Goal: Transaction & Acquisition: Purchase product/service

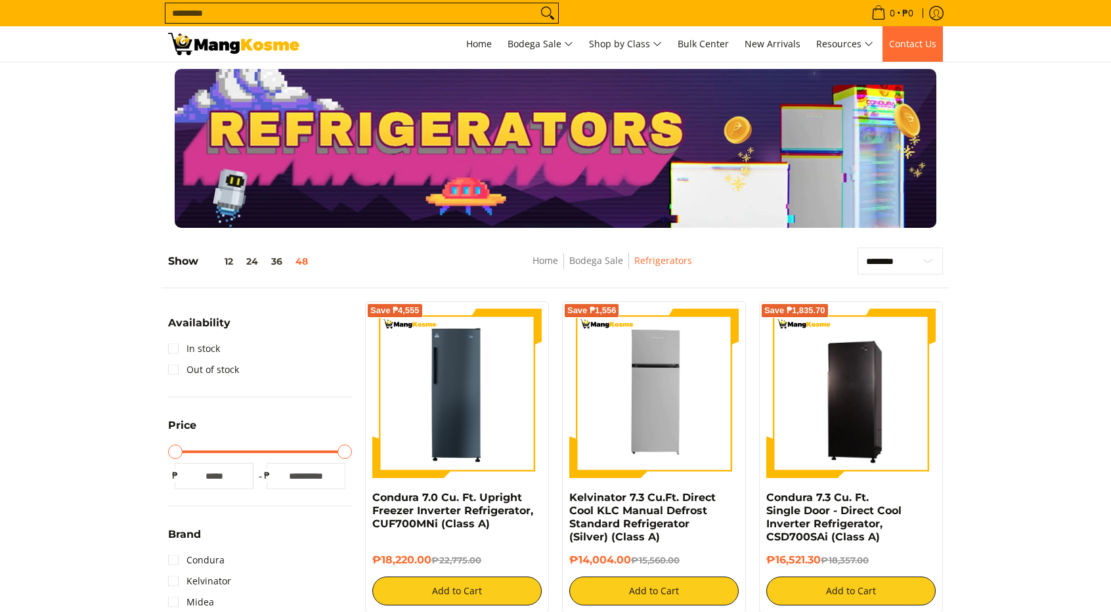
click at [904, 43] on span "Contact Us" at bounding box center [912, 43] width 47 height 12
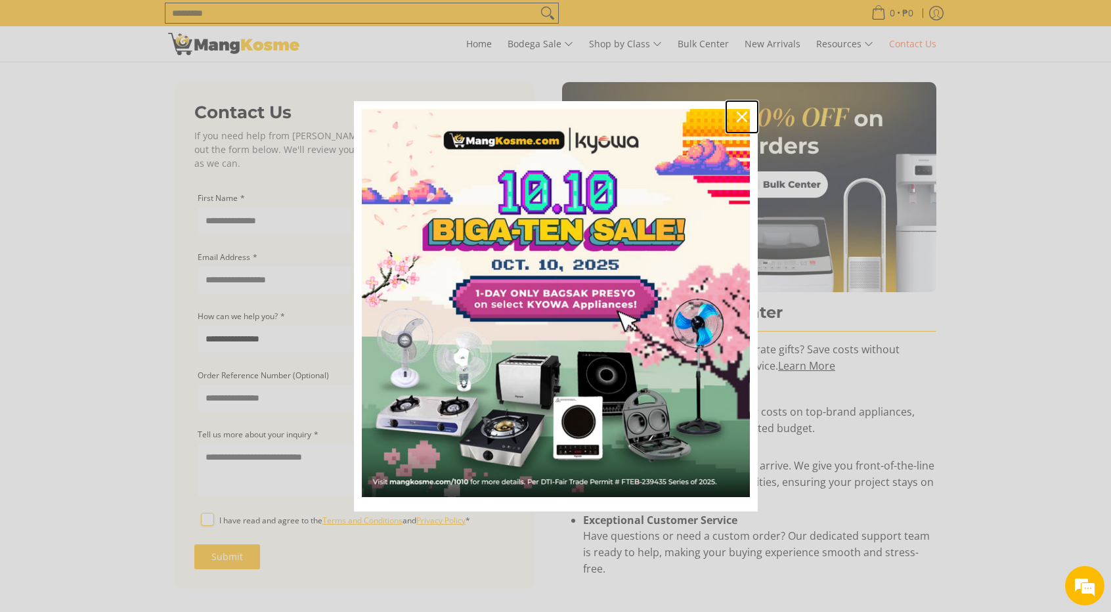
click at [737, 114] on icon "close icon" at bounding box center [742, 117] width 11 height 11
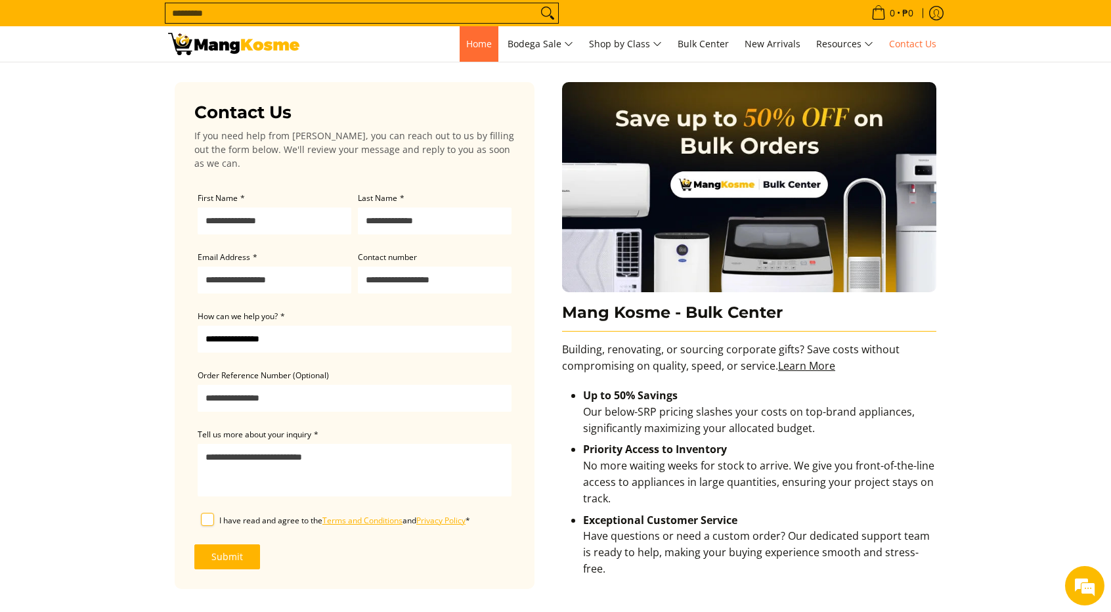
click at [469, 37] on span "Home" at bounding box center [479, 43] width 26 height 12
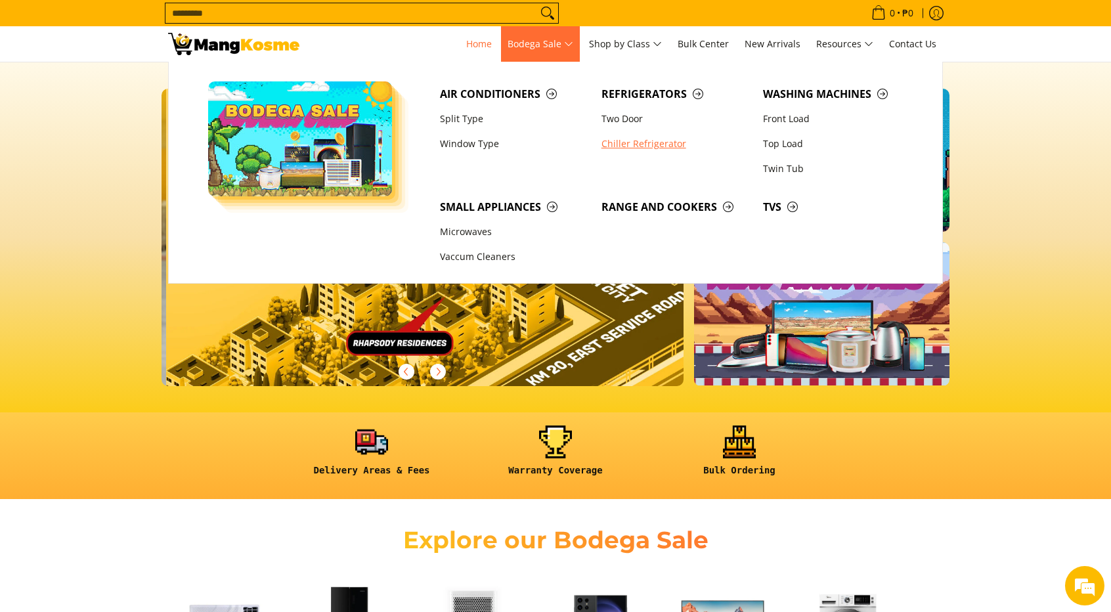
scroll to position [0, 2089]
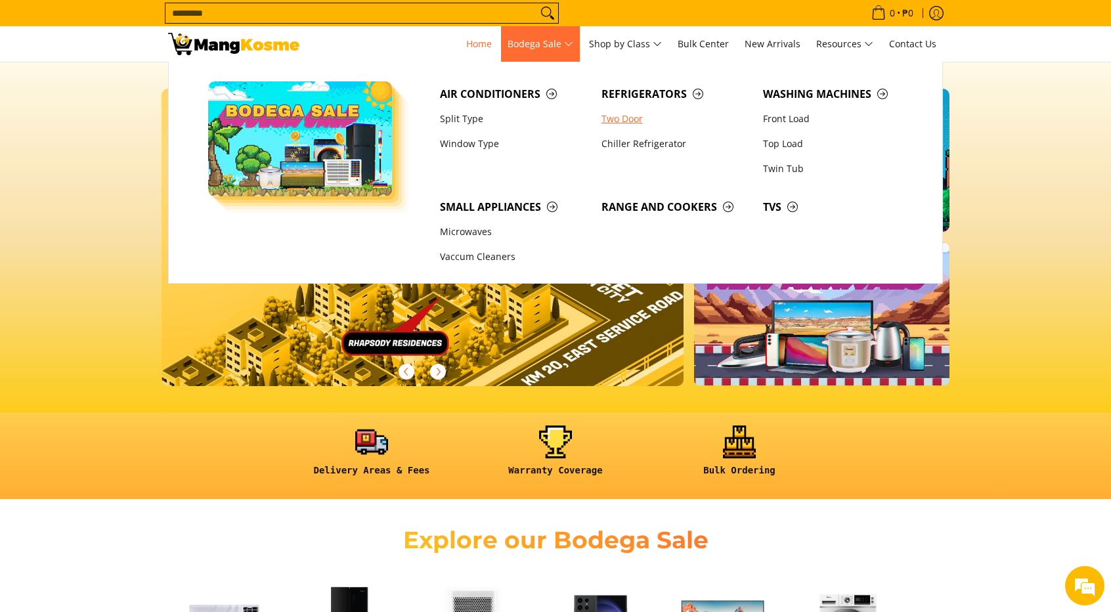
click at [618, 115] on link "Two Door" at bounding box center [676, 118] width 162 height 25
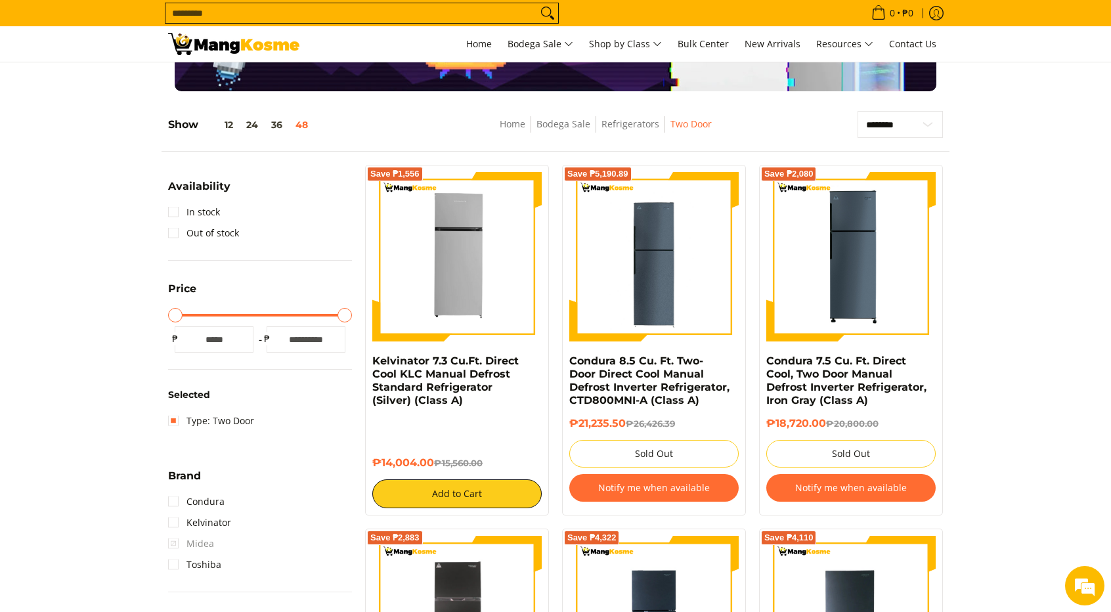
scroll to position [197, 0]
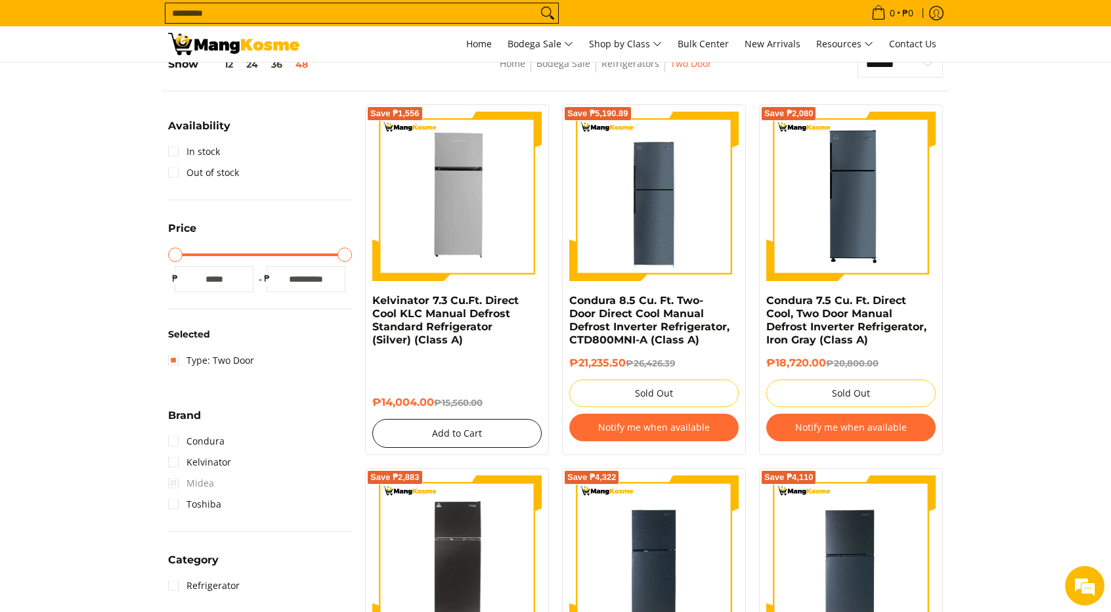
click at [494, 433] on button "Add to Cart" at bounding box center [456, 433] width 169 height 29
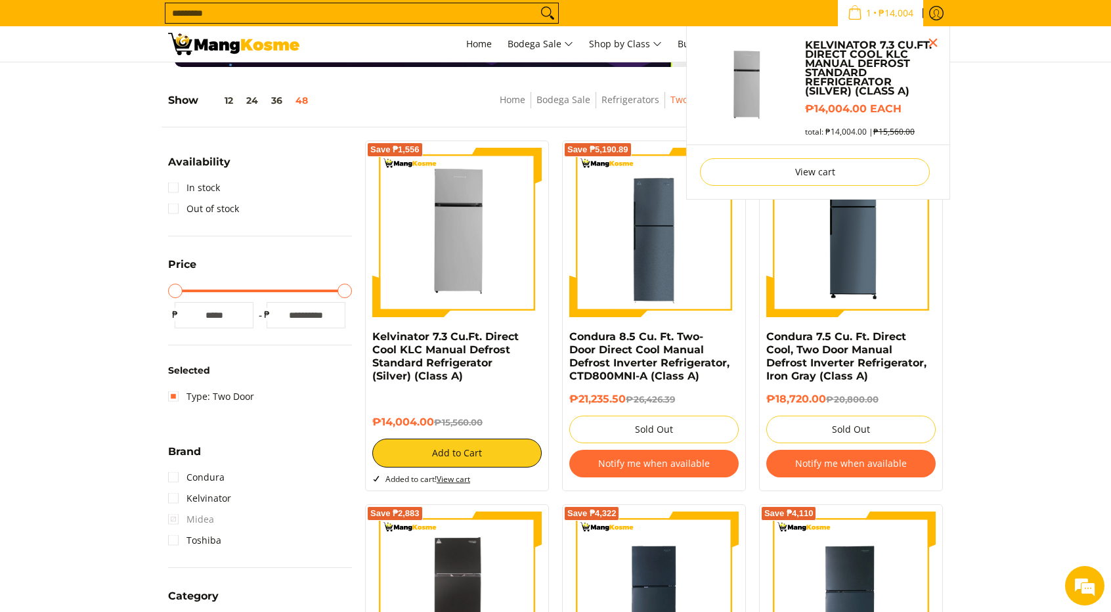
scroll to position [0, 0]
click at [935, 41] on button "Close pop up" at bounding box center [933, 43] width 20 height 20
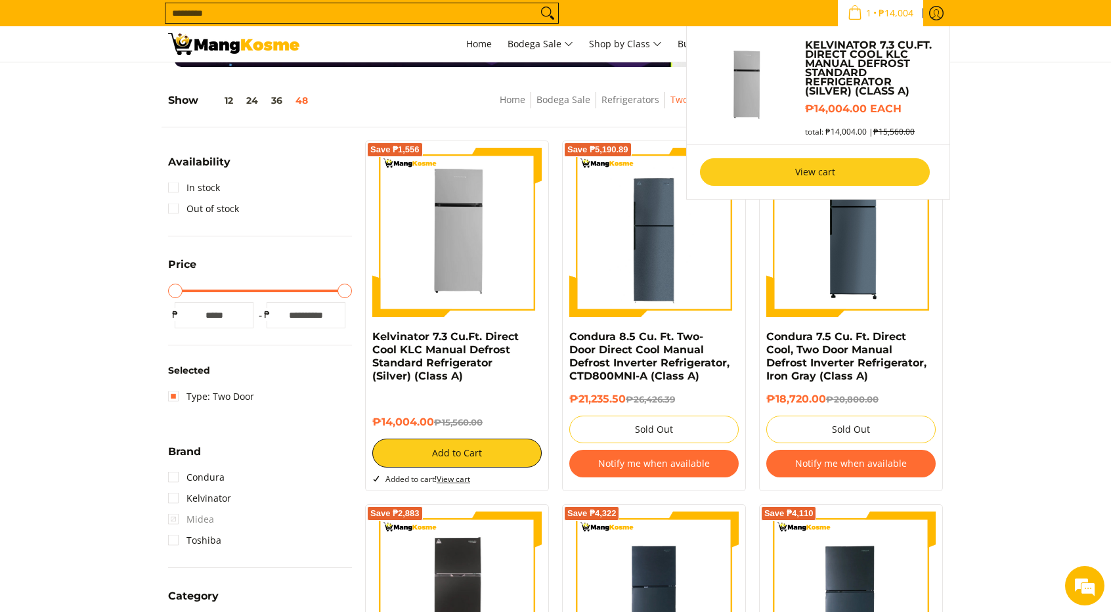
click at [872, 170] on link "View cart" at bounding box center [815, 172] width 230 height 28
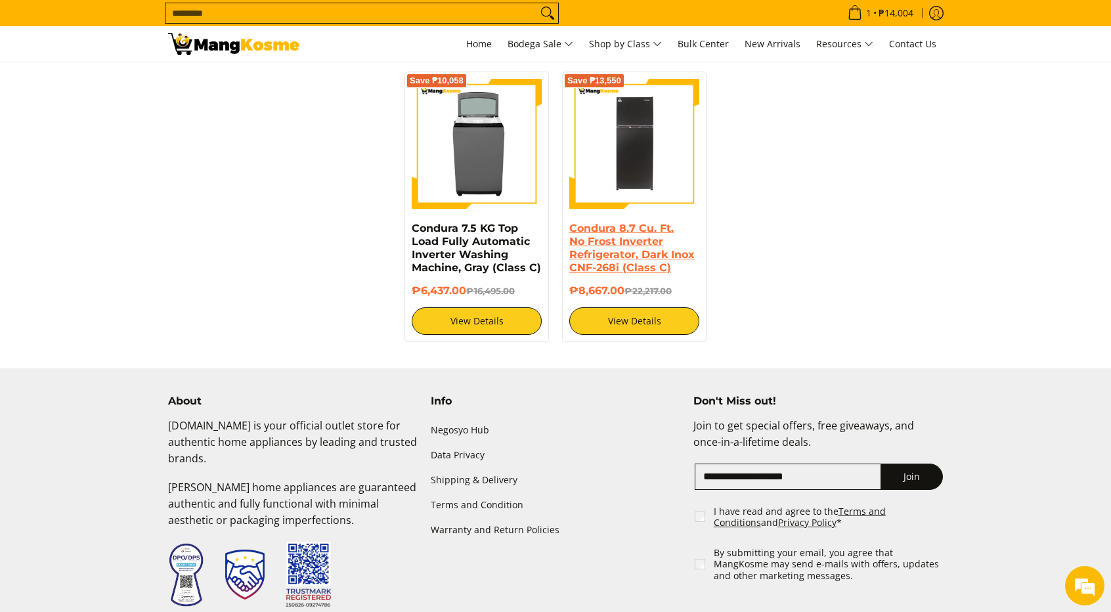
scroll to position [788, 0]
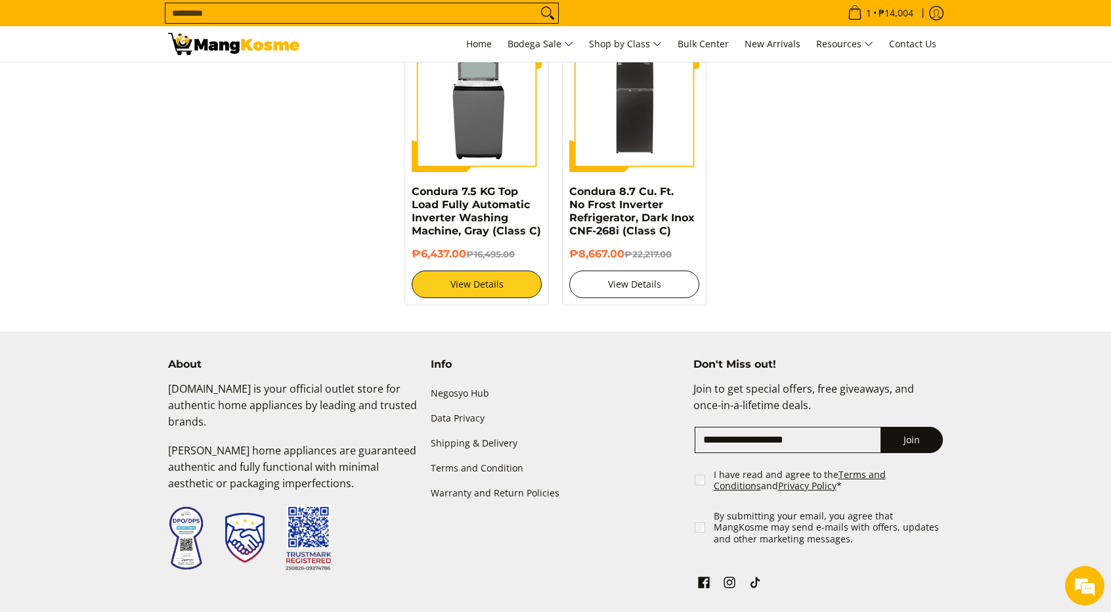
click at [637, 282] on link "View Details" at bounding box center [634, 285] width 130 height 28
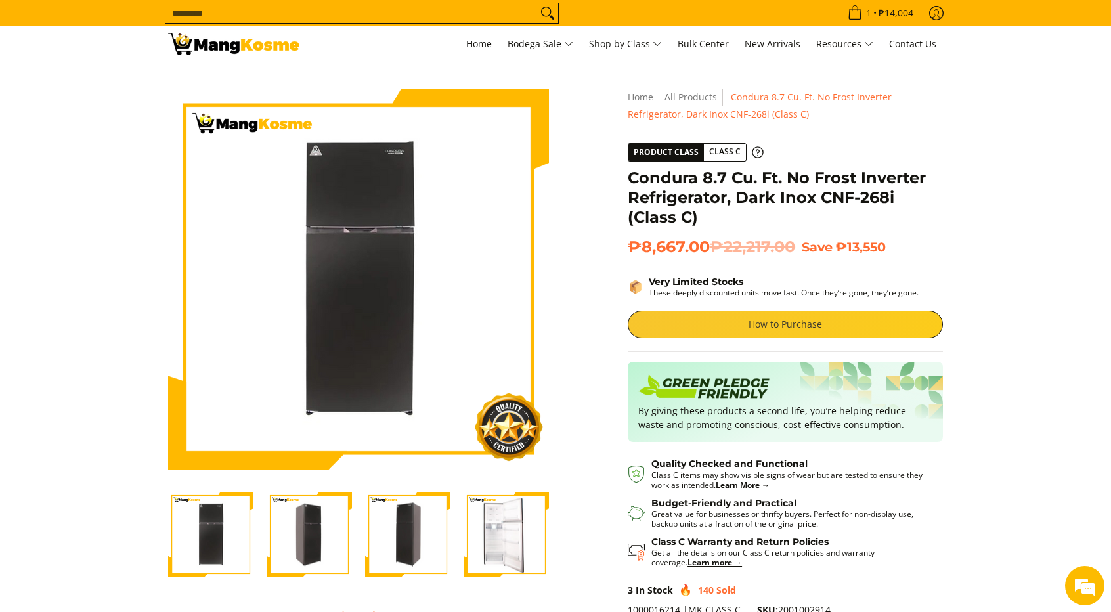
click at [738, 324] on link "How to Purchase" at bounding box center [785, 325] width 315 height 28
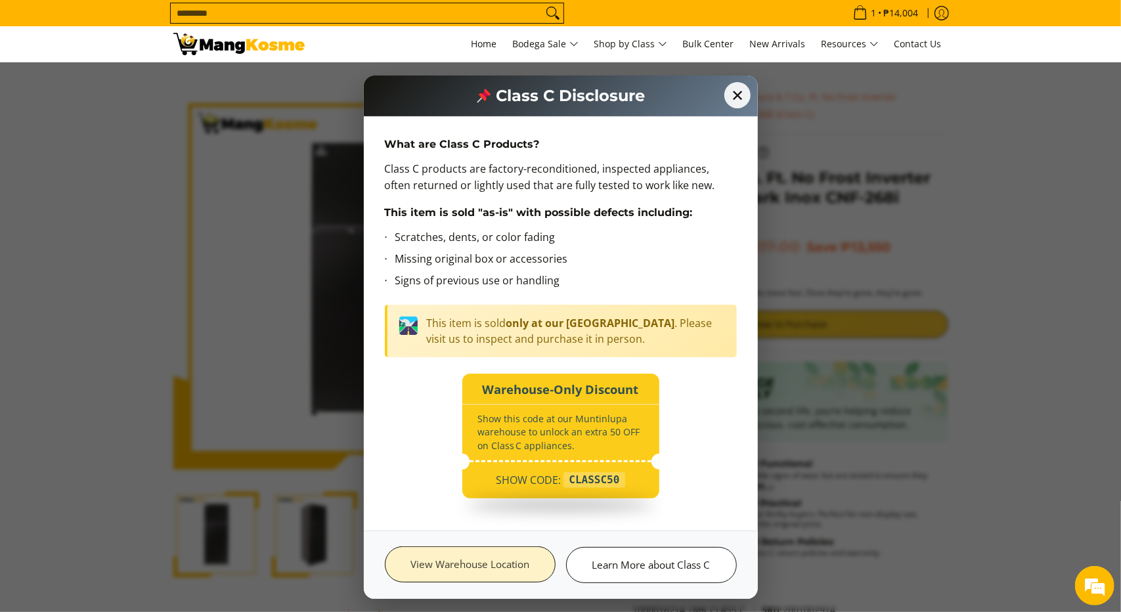
click at [516, 558] on link "View Warehouse Location" at bounding box center [470, 564] width 171 height 36
